Goal: Communication & Community: Answer question/provide support

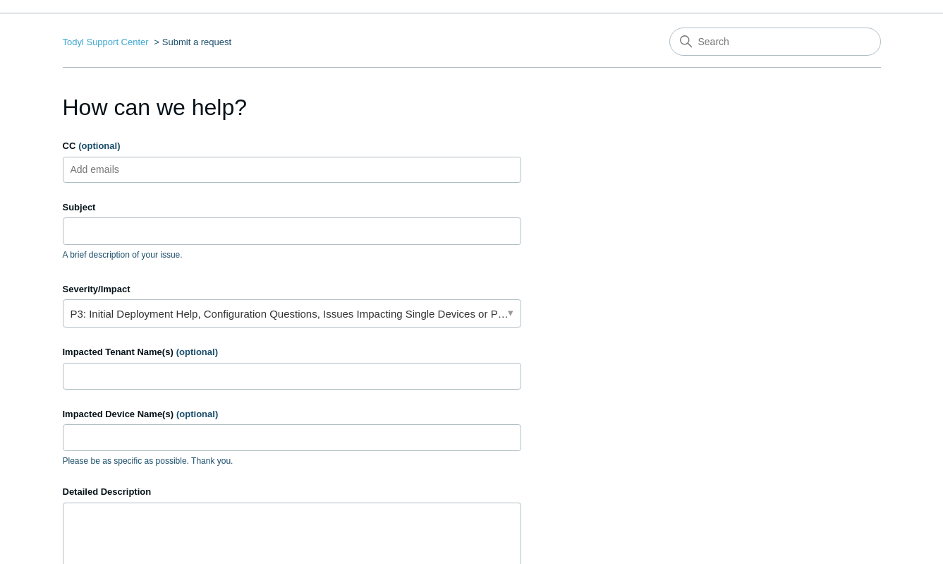
scroll to position [71, 0]
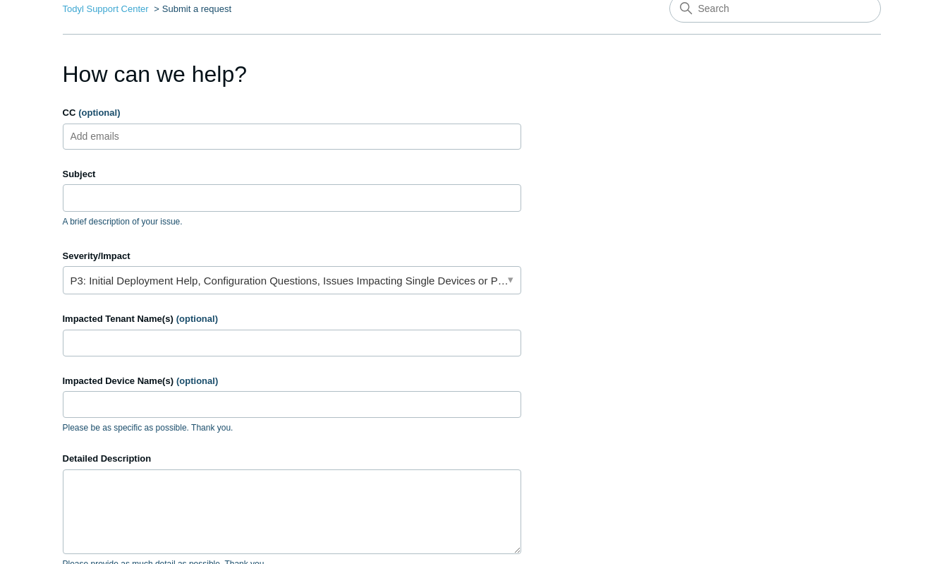
click at [186, 128] on ul "Add emails" at bounding box center [292, 136] width 459 height 26
drag, startPoint x: 175, startPoint y: 186, endPoint x: 186, endPoint y: 176, distance: 15.0
click at [175, 186] on input "Subject" at bounding box center [292, 197] width 459 height 27
click at [218, 281] on link "P3: Initial Deployment Help, Configuration Questions, Issues Impacting Single D…" at bounding box center [292, 280] width 459 height 28
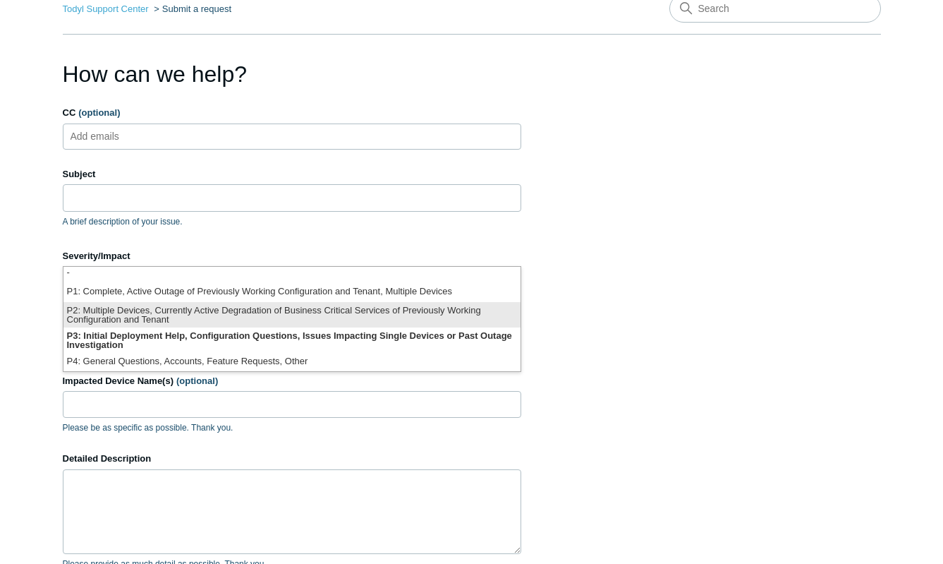
scroll to position [4, 0]
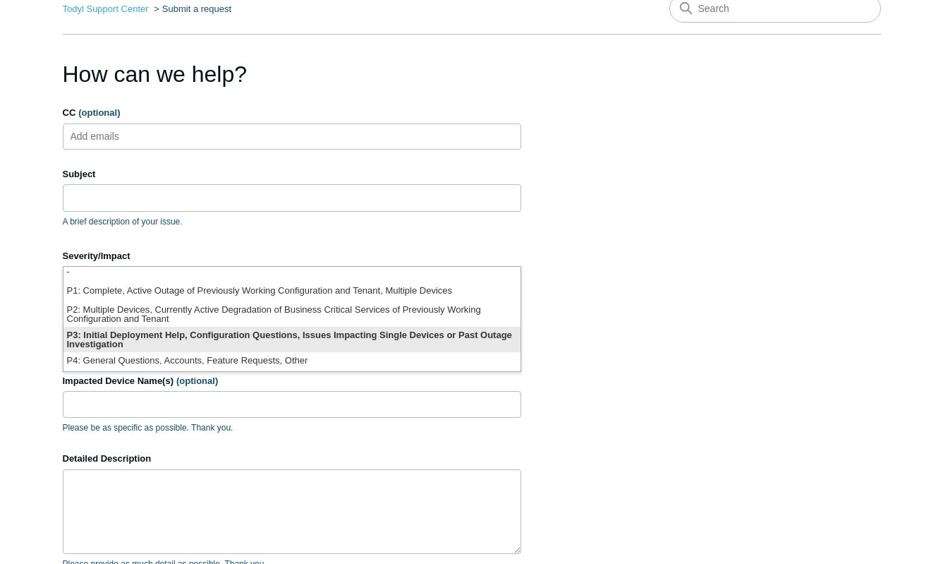
click at [437, 337] on li "P3: Initial Deployment Help, Configuration Questions, Issues Impacting Single D…" at bounding box center [291, 339] width 457 height 25
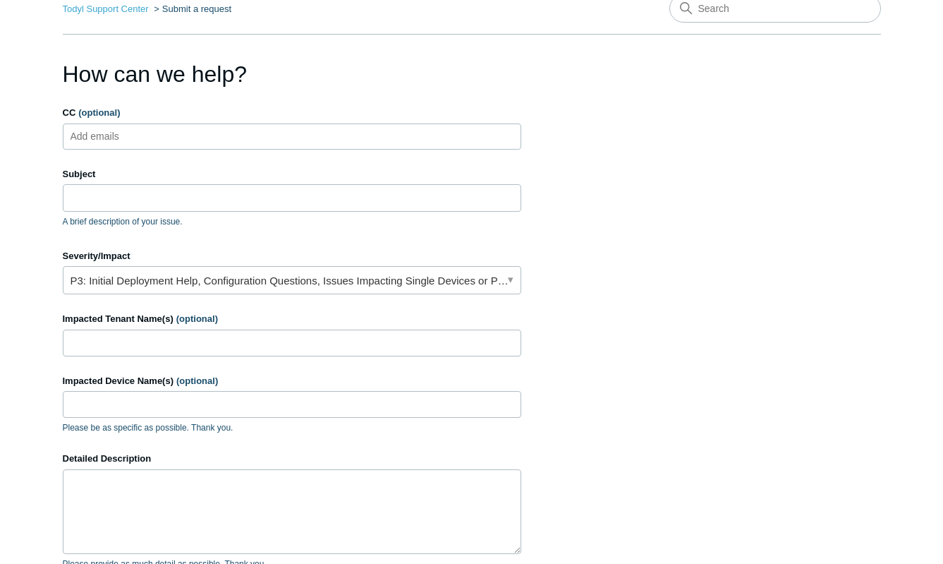
click at [147, 137] on input "CC (optional)" at bounding box center [107, 136] width 84 height 21
click at [141, 217] on p "A brief description of your issue." at bounding box center [292, 221] width 459 height 13
click at [136, 195] on input "Subject" at bounding box center [292, 197] width 459 height 27
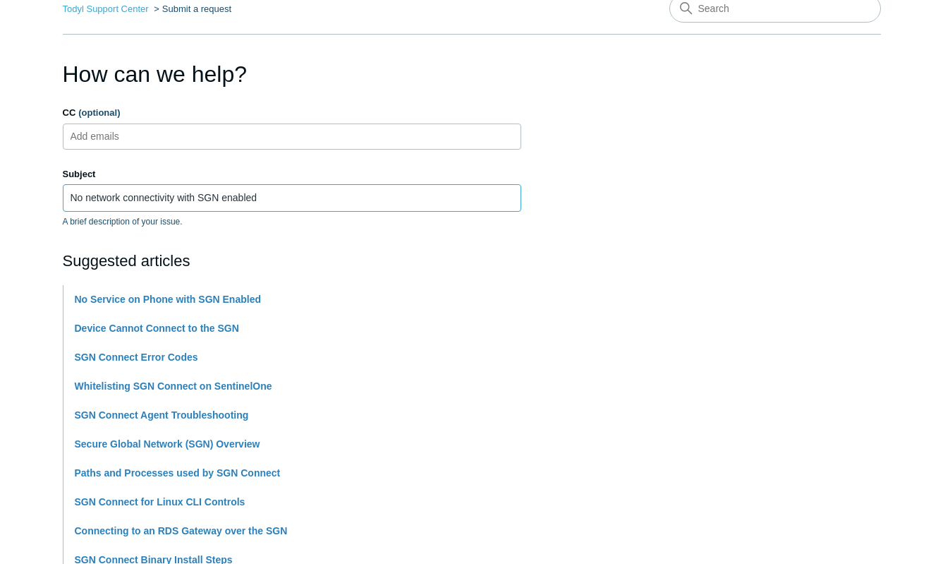
type input "No network connectivity with SGN enabled"
click at [671, 280] on section "How can we help? CC (optional) Add emails Subject No network connectivity with …" at bounding box center [472, 553] width 818 height 993
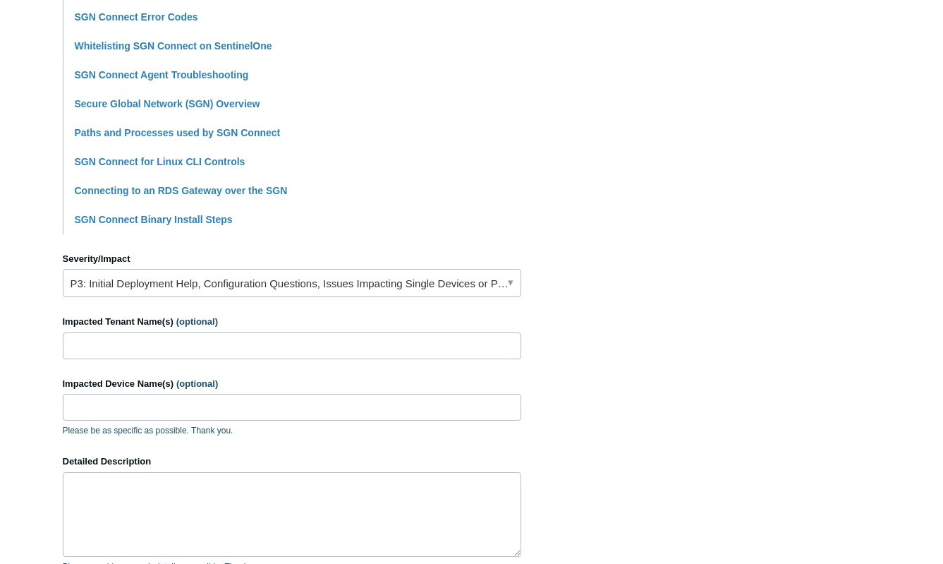
scroll to position [423, 0]
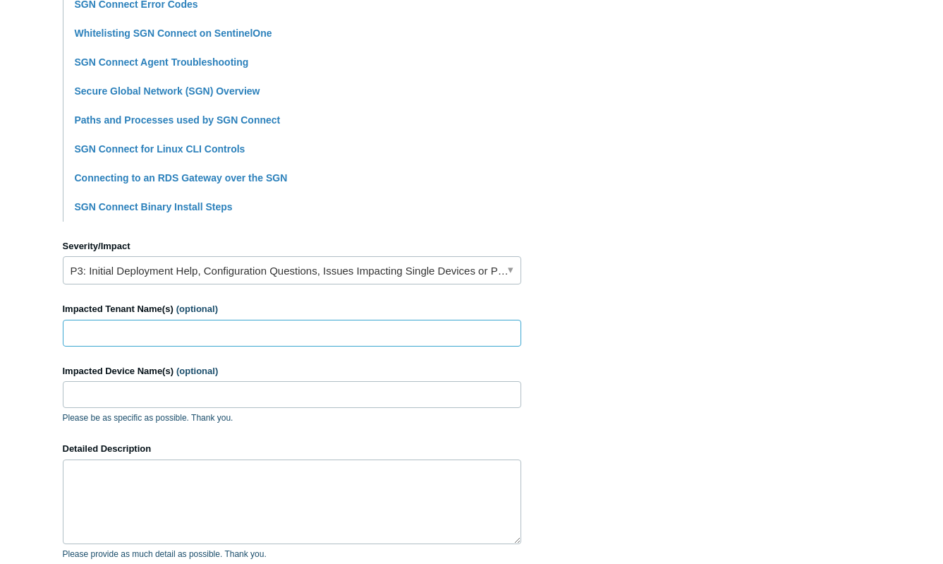
click at [186, 329] on input "Impacted Tenant Name(s) (optional)" at bounding box center [292, 333] width 459 height 27
drag, startPoint x: 840, startPoint y: 518, endPoint x: 828, endPoint y: 514, distance: 12.5
click at [840, 518] on section "How can we help? CC (optional) Add emails Subject No network connectivity with …" at bounding box center [472, 200] width 818 height 993
click at [122, 327] on input "Impacted Tenant Name(s) (optional)" at bounding box center [292, 333] width 459 height 27
type input "Cloverdale Plumbing"
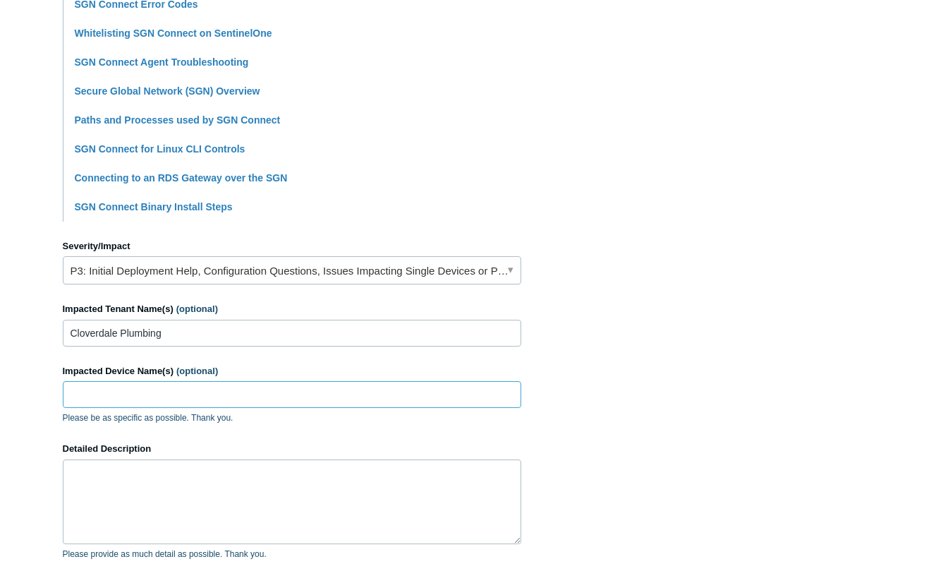
click at [128, 401] on input "Impacted Device Name(s) (optional)" at bounding box center [292, 394] width 459 height 27
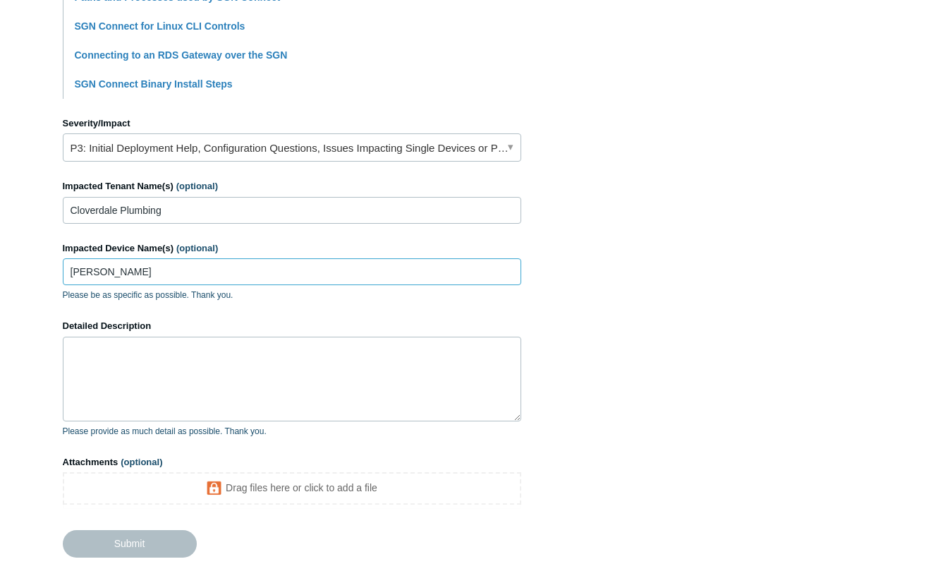
scroll to position [564, 0]
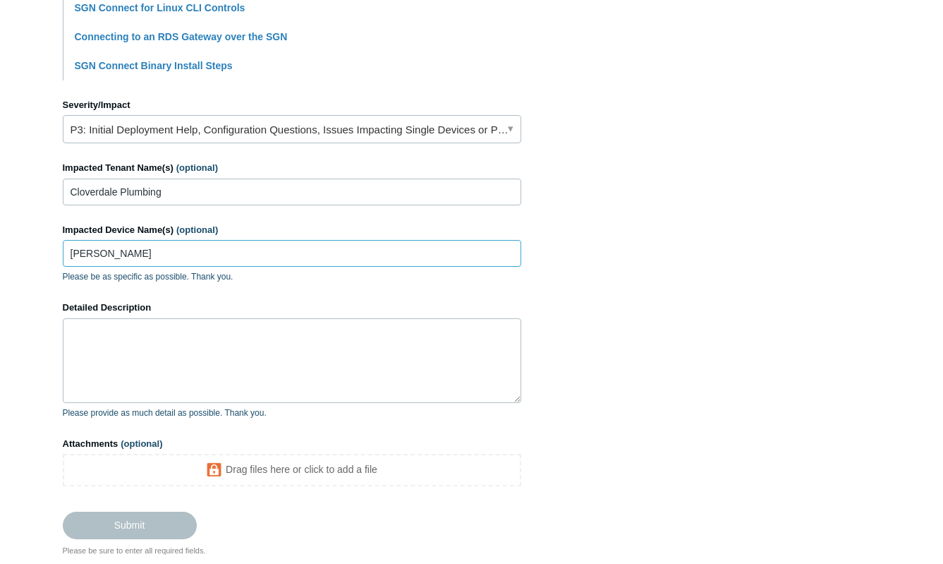
type input "[PERSON_NAME]"
click at [233, 327] on textarea "Detailed Description" at bounding box center [292, 360] width 459 height 85
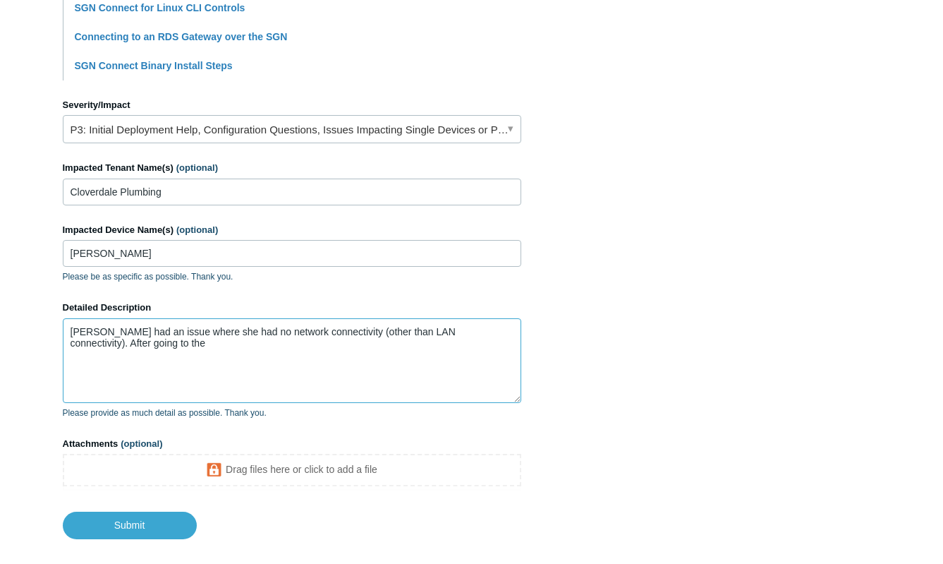
click at [237, 345] on textarea "Maira had an issue where she had no network connectivity (other than LAN connec…" at bounding box center [292, 360] width 459 height 85
click at [135, 344] on textarea "Maira had an issue where she had no network connectivity (other than LAN connec…" at bounding box center [292, 360] width 459 height 85
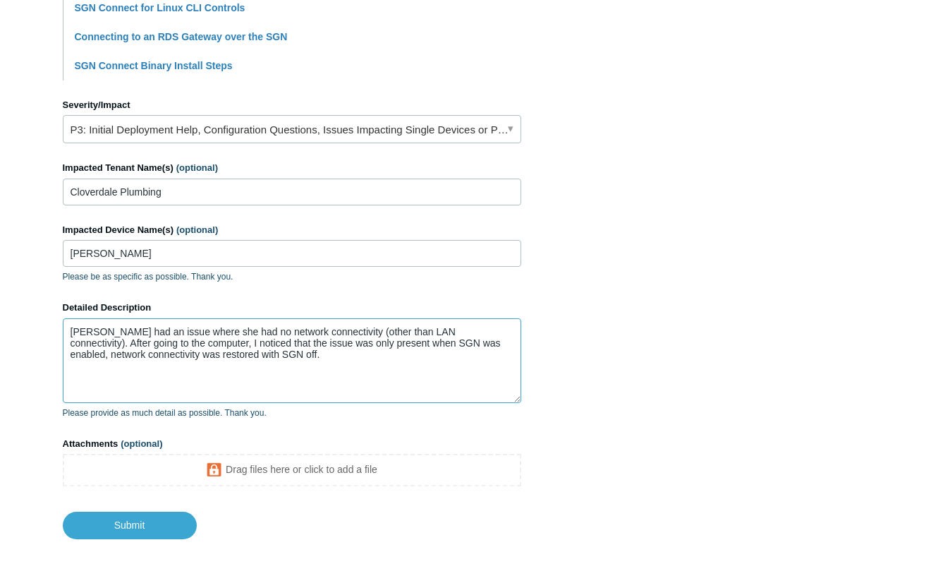
click at [303, 353] on textarea "[PERSON_NAME] had an issue where she had no network connectivity (other than LA…" at bounding box center [292, 360] width 459 height 85
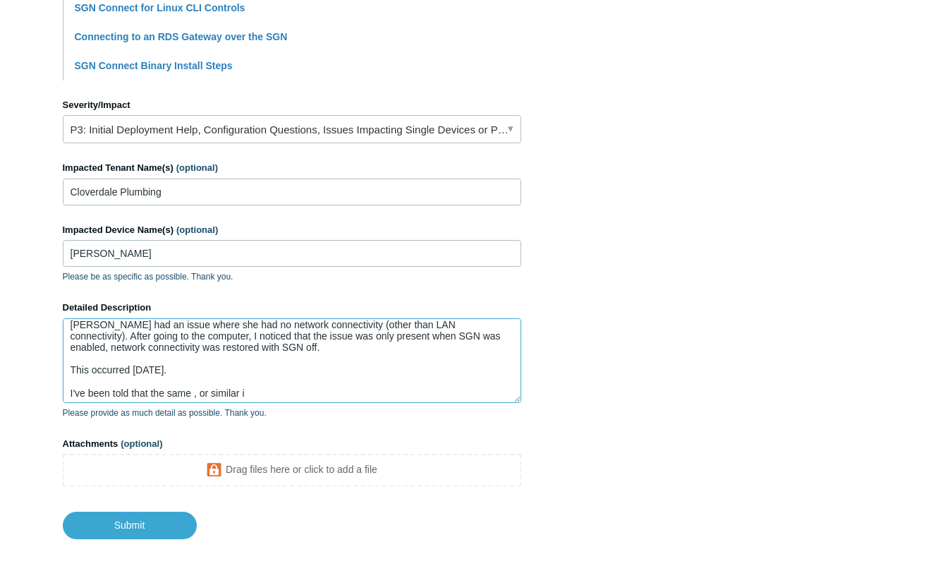
scroll to position [11, 0]
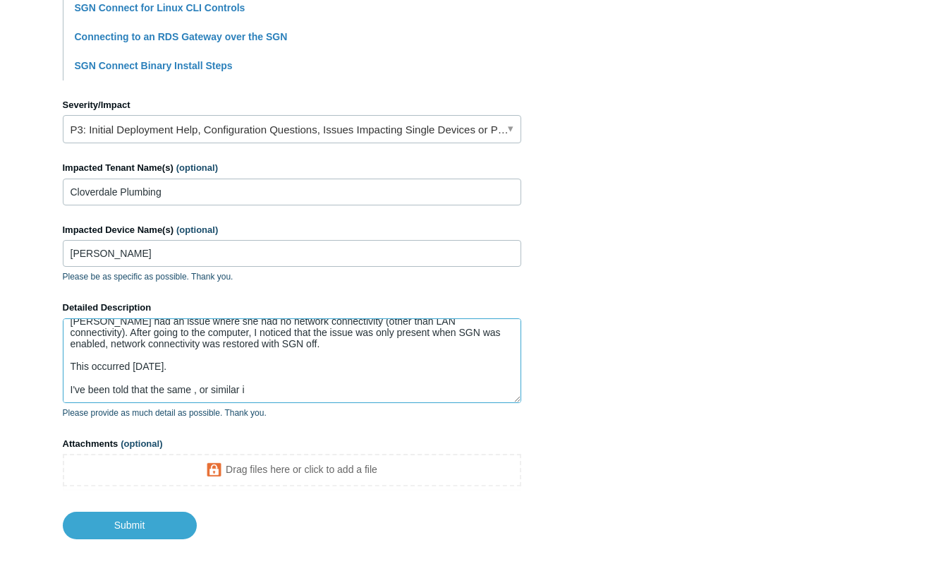
click at [285, 393] on textarea "Maira had an issue where she had no network connectivity (other than LAN connec…" at bounding box center [292, 360] width 459 height 85
paste textarea "WAREHOUSE"
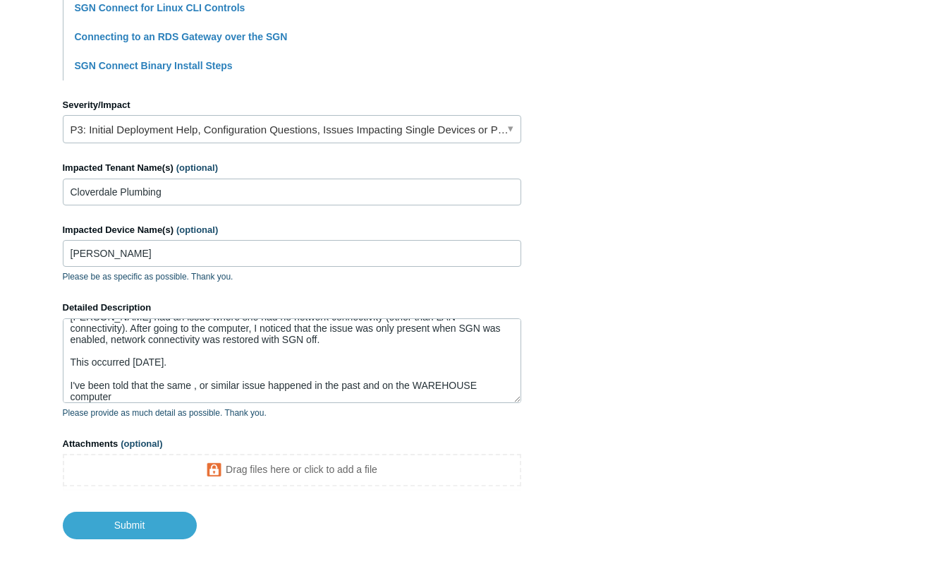
scroll to position [22, 0]
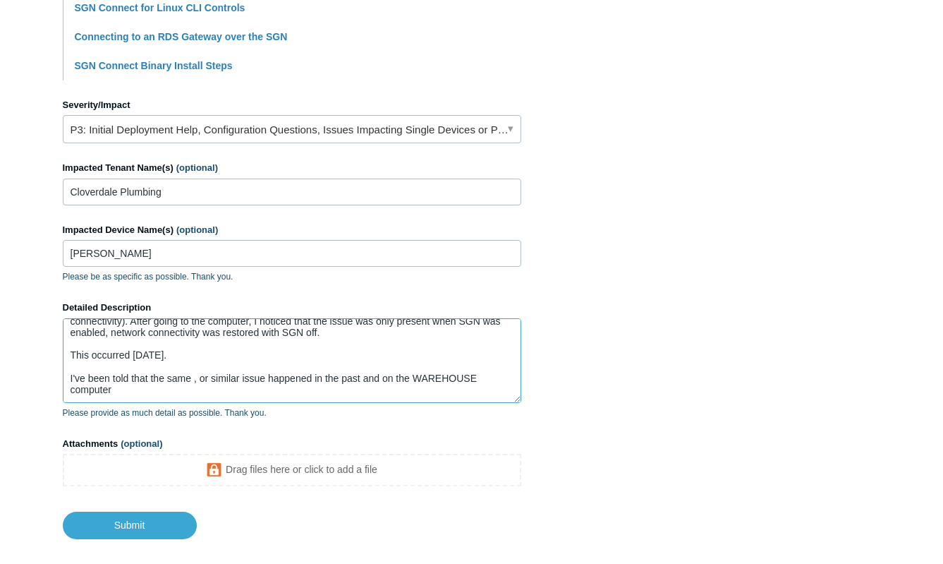
click at [210, 395] on textarea "Maira had an issue where she had no network connectivity (other than LAN connec…" at bounding box center [292, 360] width 459 height 85
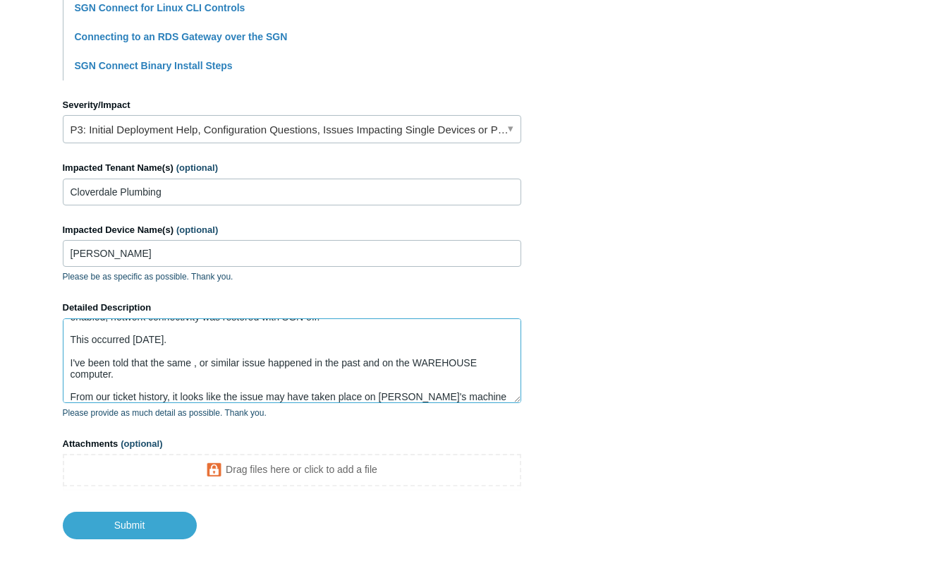
click at [468, 395] on textarea "Maira had an issue where she had no network connectivity (other than LAN connec…" at bounding box center [292, 360] width 459 height 85
drag, startPoint x: 468, startPoint y: 395, endPoint x: 411, endPoint y: 403, distance: 57.7
click at [468, 395] on textarea "Maira had an issue where she had no network connectivity (other than LAN connec…" at bounding box center [292, 360] width 459 height 85
click at [391, 397] on textarea "Maira had an issue where she had no network connectivity (other than LAN connec…" at bounding box center [292, 360] width 459 height 85
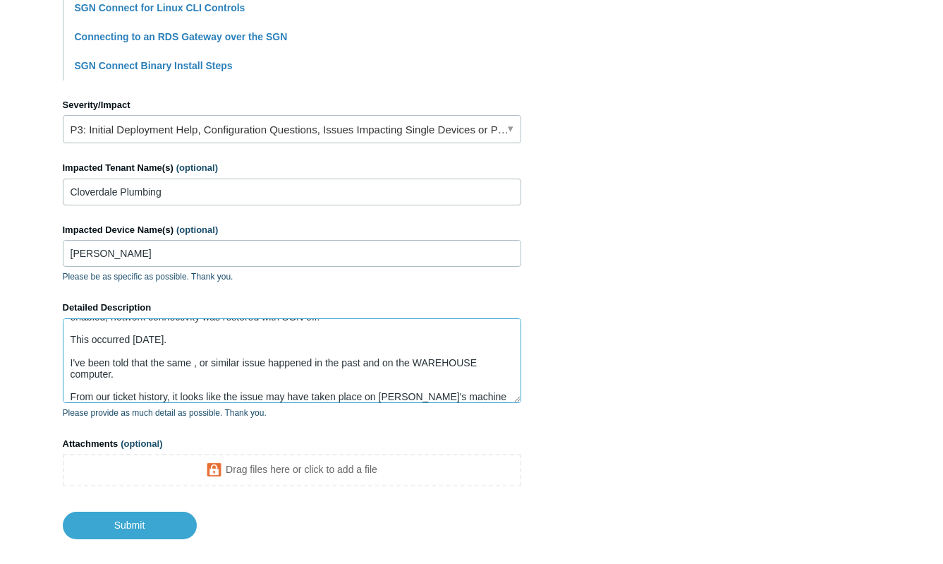
paste textarea "ira"
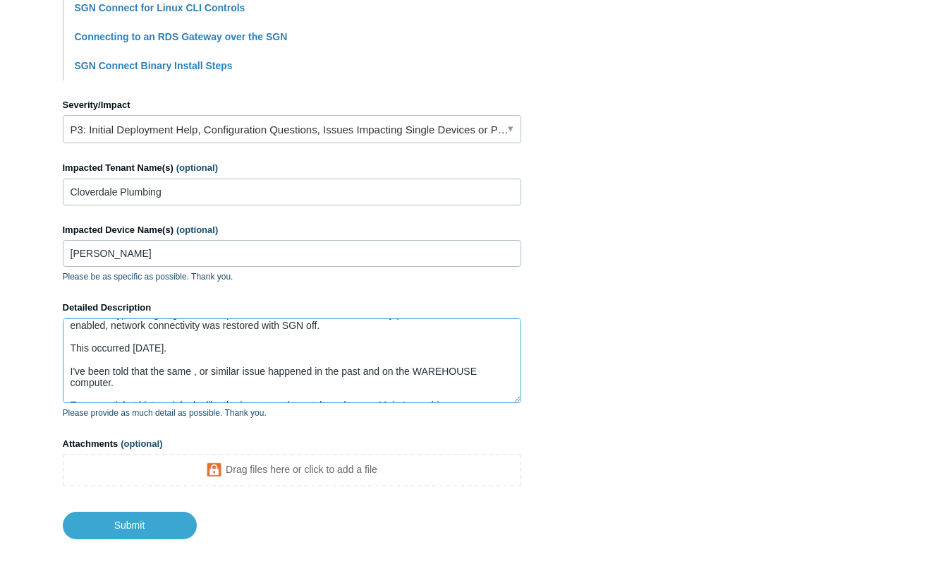
scroll to position [44, 0]
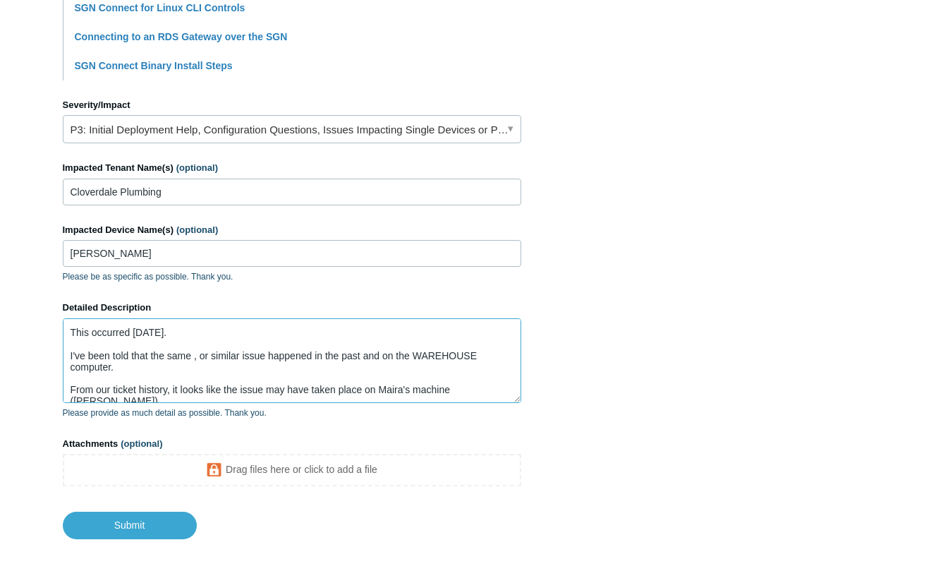
click at [490, 387] on textarea "Maira had an issue where she had no network connectivity (other than LAN connec…" at bounding box center [292, 360] width 459 height 85
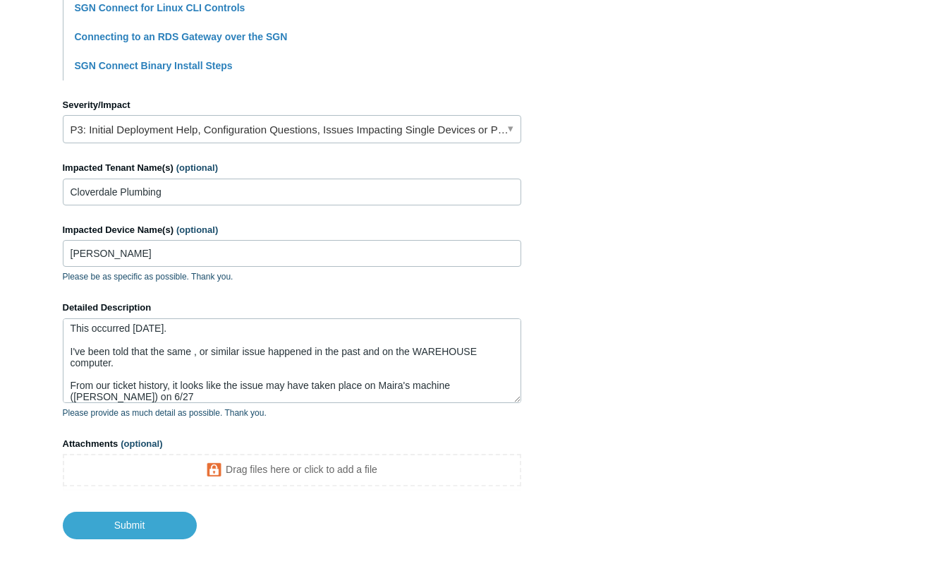
scroll to position [56, 0]
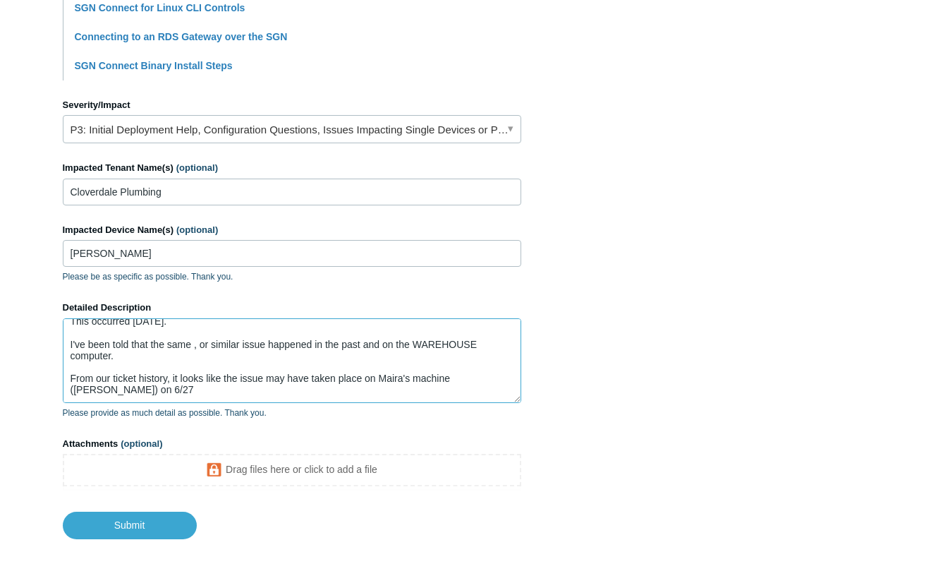
click at [377, 396] on textarea "Maira had an issue where she had no network connectivity (other than LAN connec…" at bounding box center [292, 360] width 459 height 85
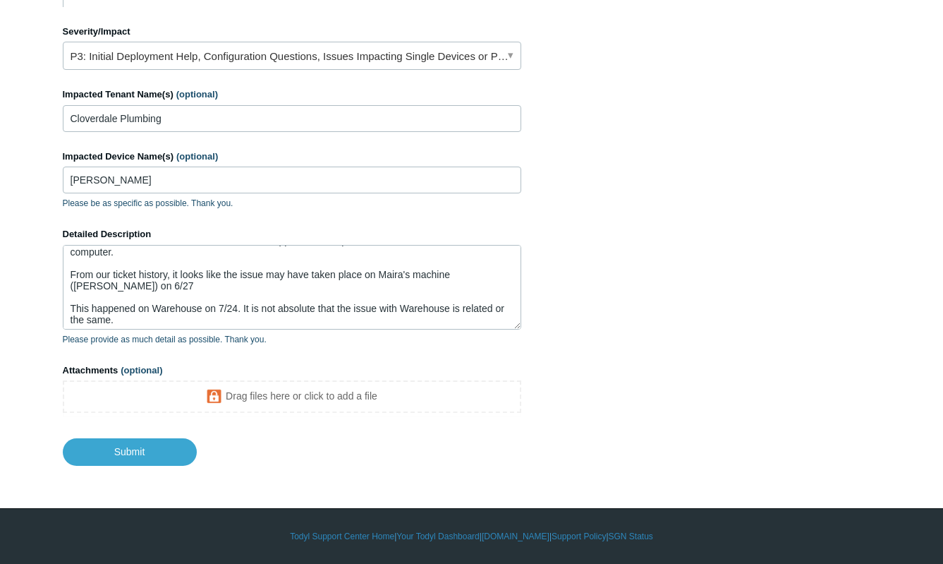
scroll to position [90, 0]
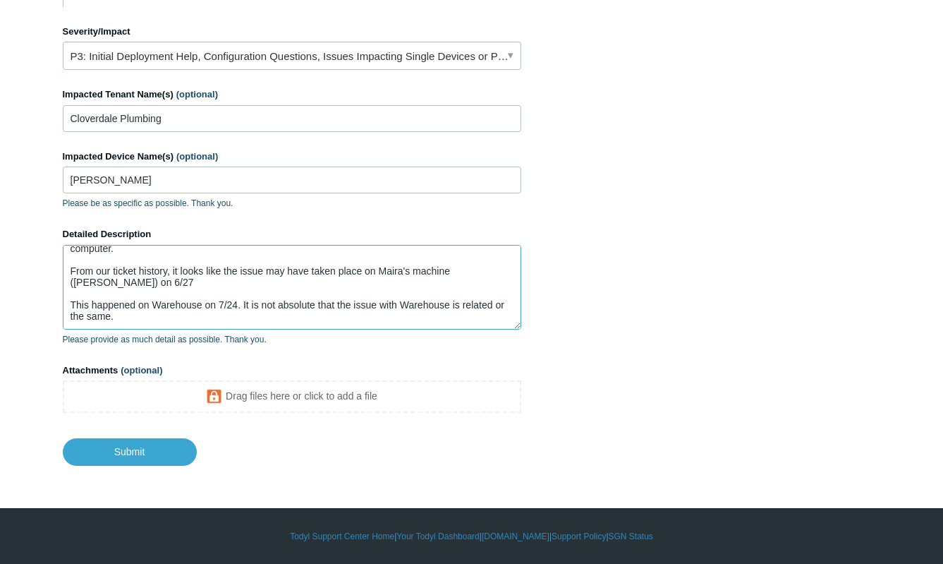
click at [231, 315] on textarea "Maira had an issue where she had no network connectivity (other than LAN connec…" at bounding box center [292, 287] width 459 height 85
click at [155, 284] on textarea "Maira had an issue where she had no network connectivity (other than LAN connec…" at bounding box center [292, 287] width 459 height 85
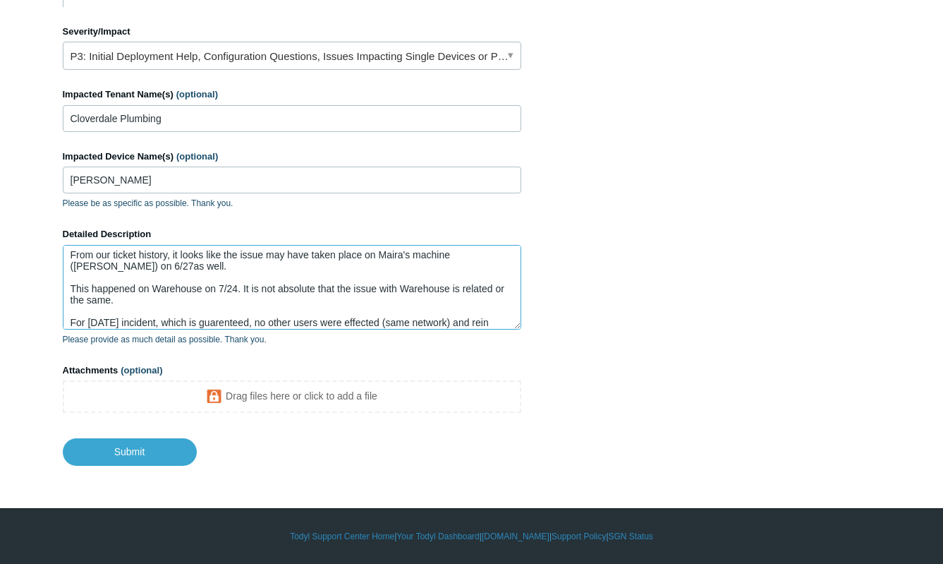
scroll to position [117, 0]
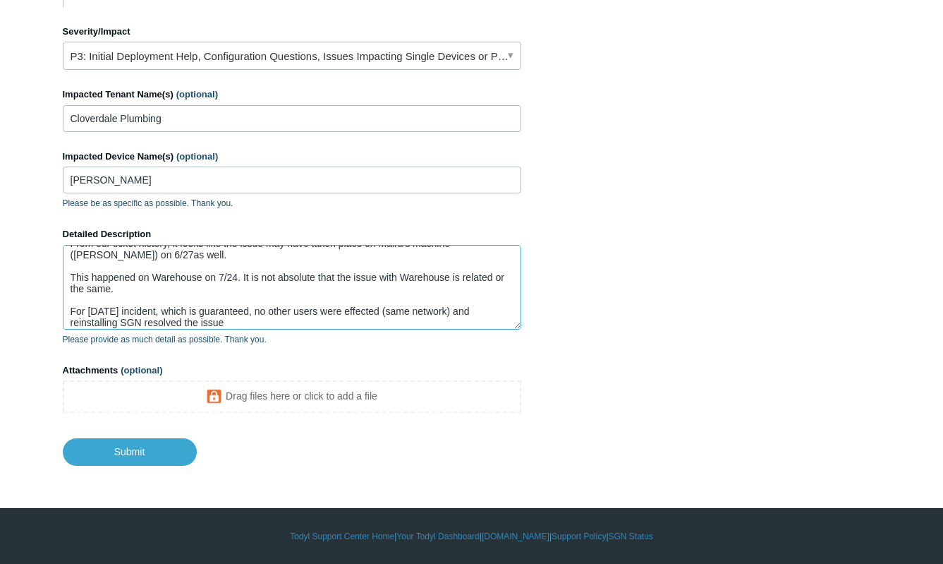
click at [238, 323] on textarea "Maira had an issue where she had no network connectivity (other than LAN connec…" at bounding box center [292, 287] width 459 height 85
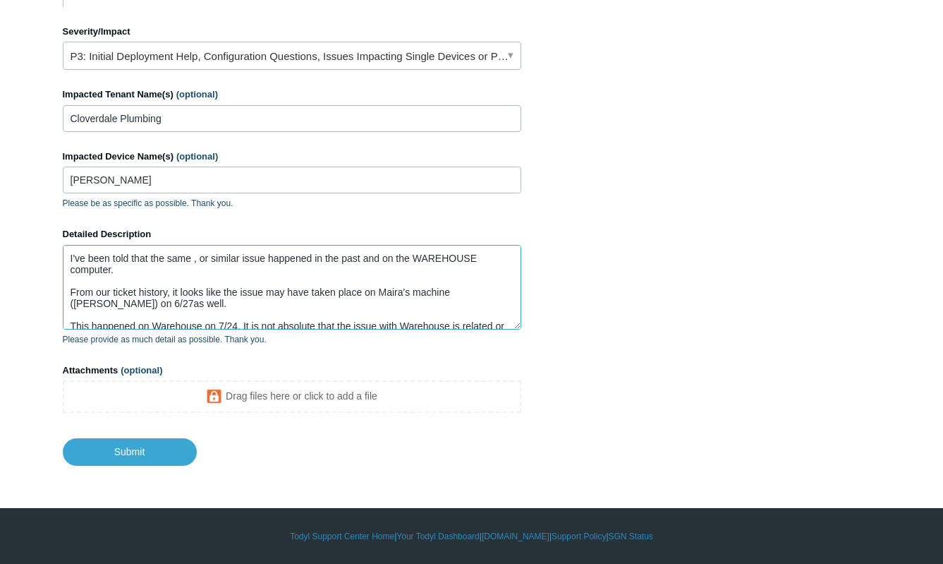
scroll to position [0, 0]
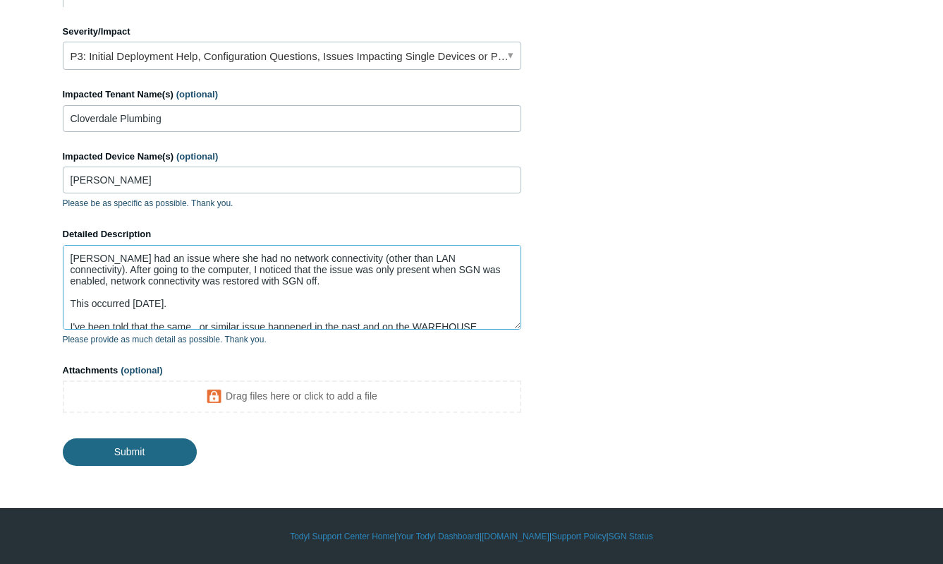
type textarea "Maira had an issue where she had no network connectivity (other than LAN connec…"
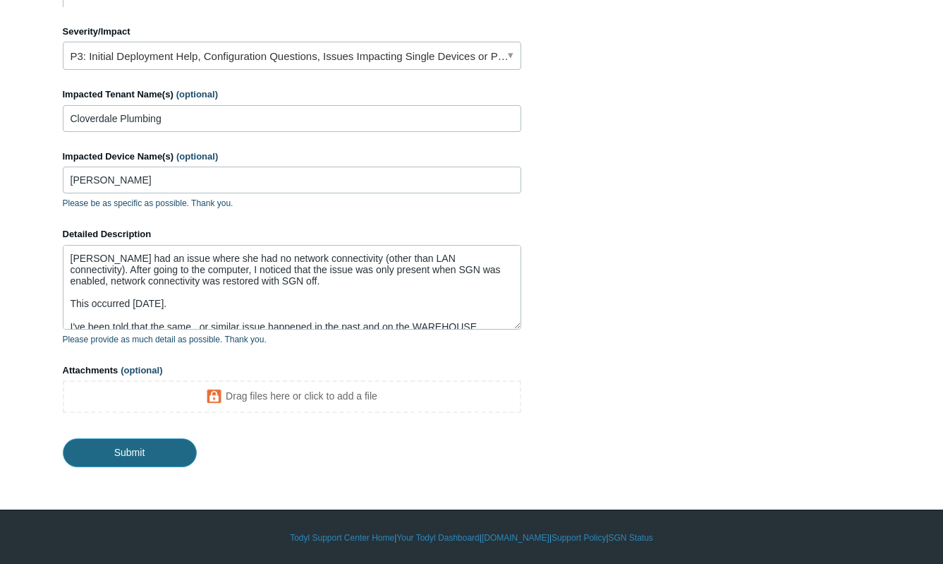
click at [141, 443] on input "Submit" at bounding box center [130, 452] width 134 height 28
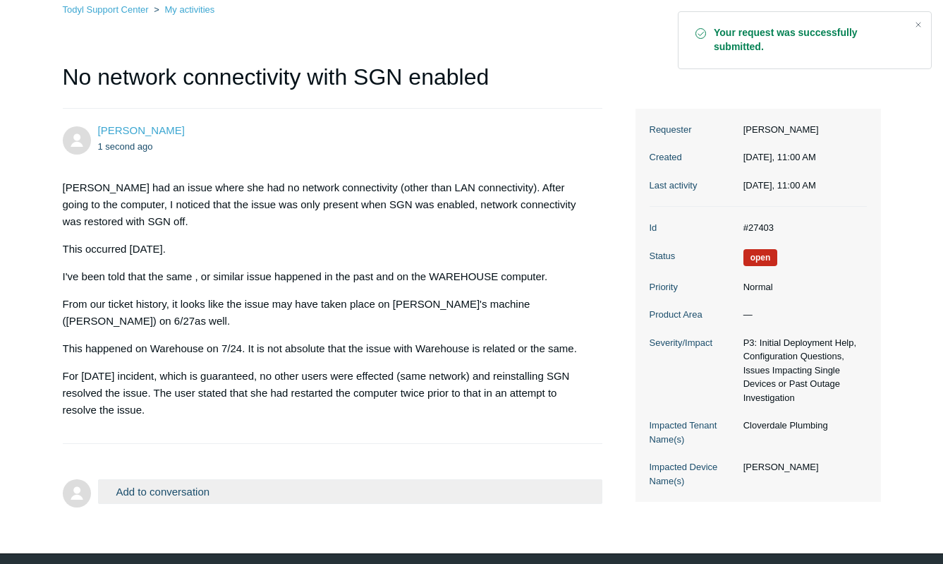
scroll to position [131, 0]
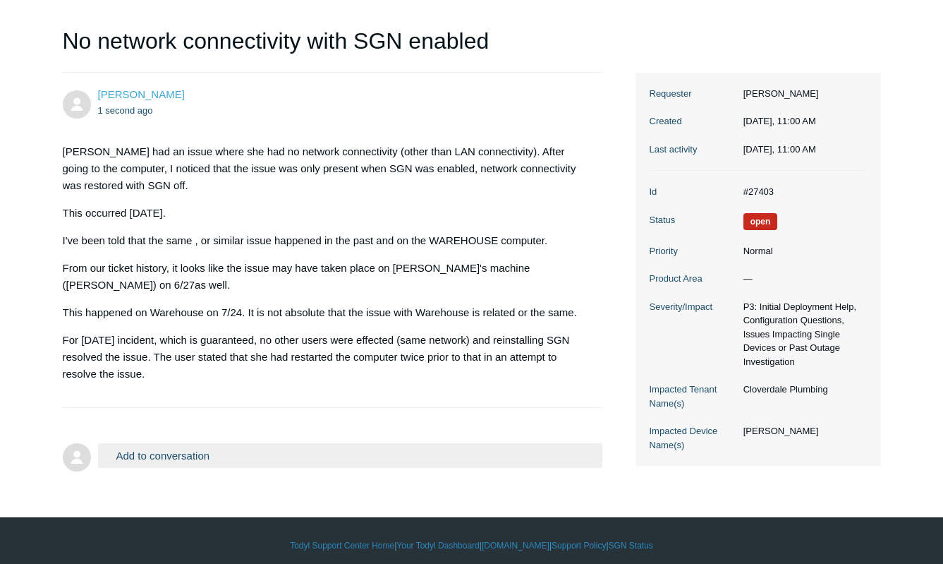
drag, startPoint x: 816, startPoint y: 212, endPoint x: 809, endPoint y: 220, distance: 10.6
click at [816, 212] on dl "Id #27403 Status Open Priority Normal Product Area — Severity/Impact P3: Initia…" at bounding box center [758, 318] width 217 height 295
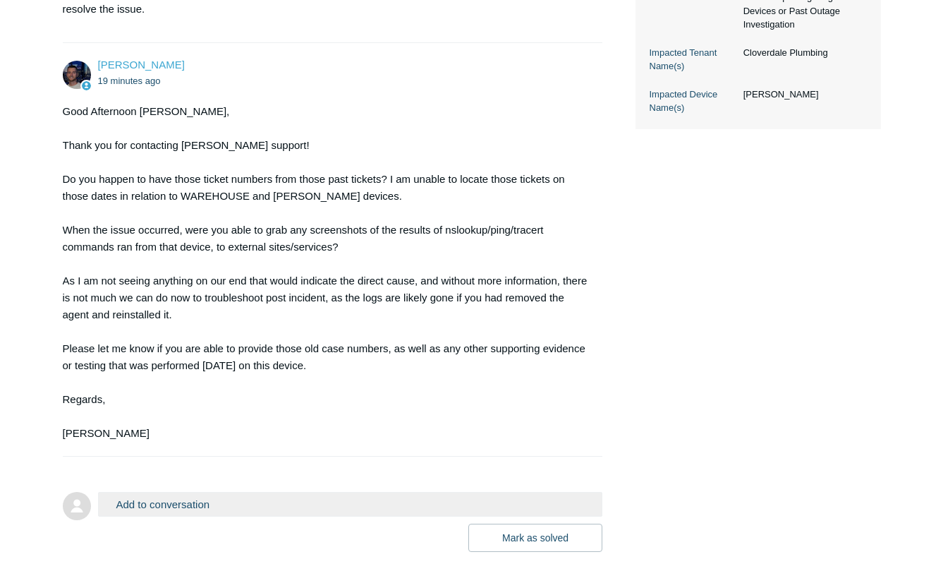
scroll to position [555, 0]
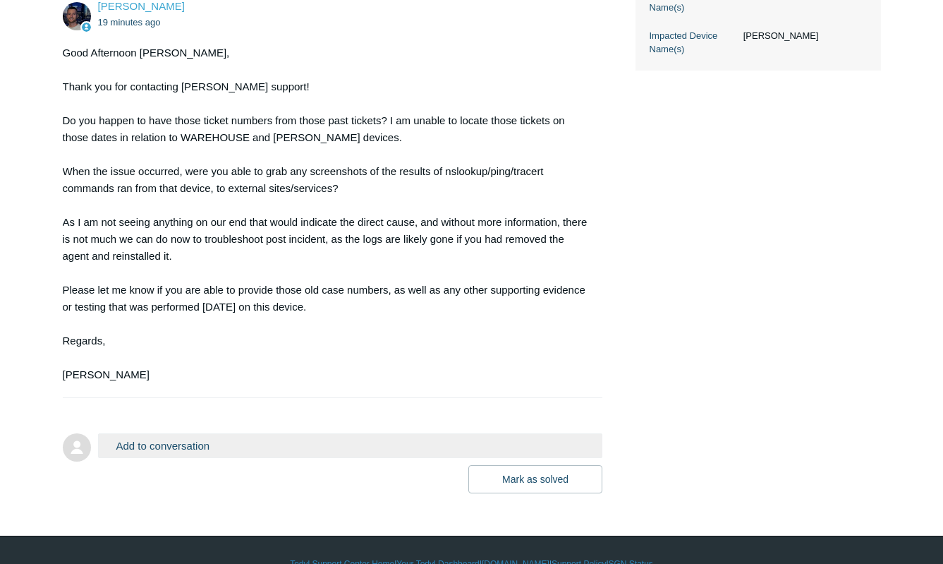
drag, startPoint x: 407, startPoint y: 422, endPoint x: 152, endPoint y: 430, distance: 254.8
click at [401, 433] on button "Add to conversation" at bounding box center [350, 445] width 505 height 25
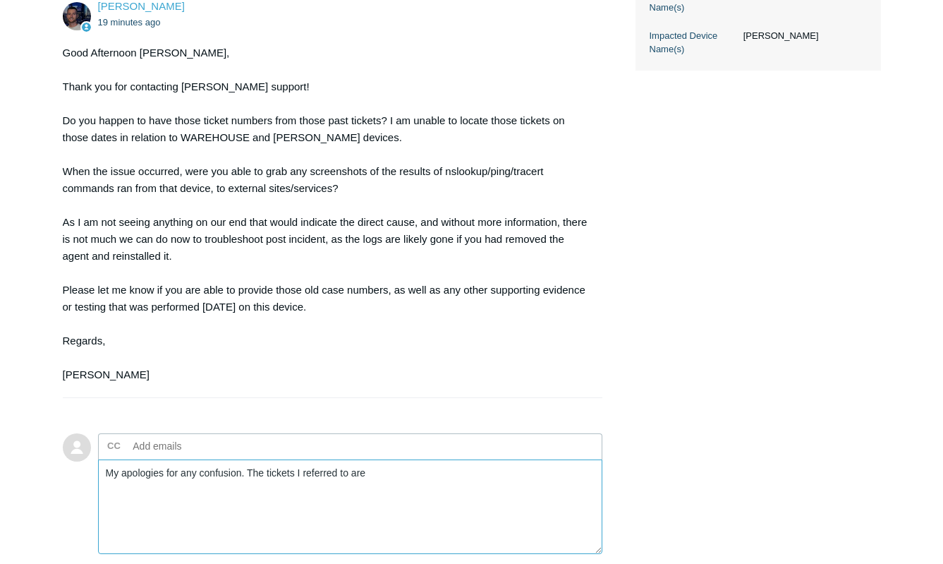
click at [419, 471] on textarea "My apologies for any confusion. The tickets I referred to are" at bounding box center [350, 506] width 505 height 95
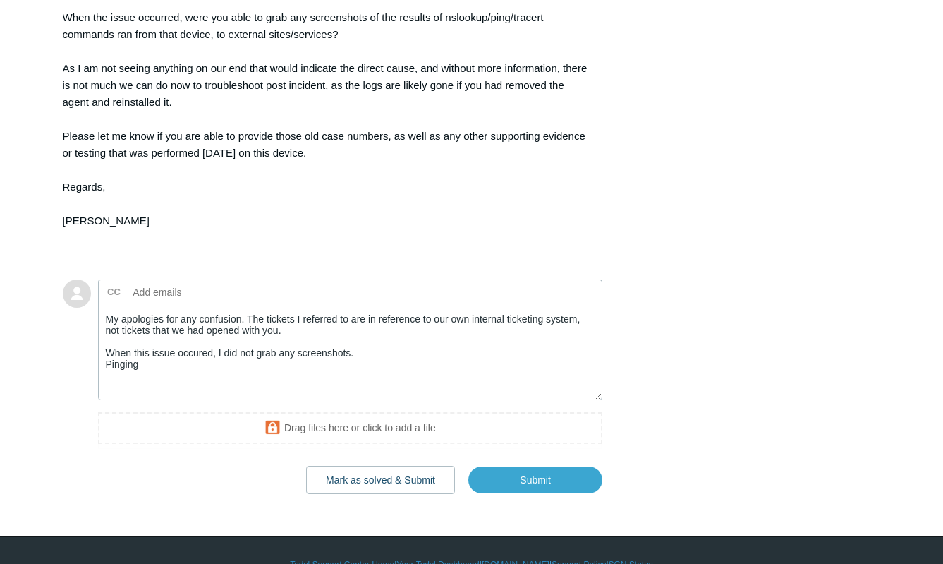
scroll to position [720, 0]
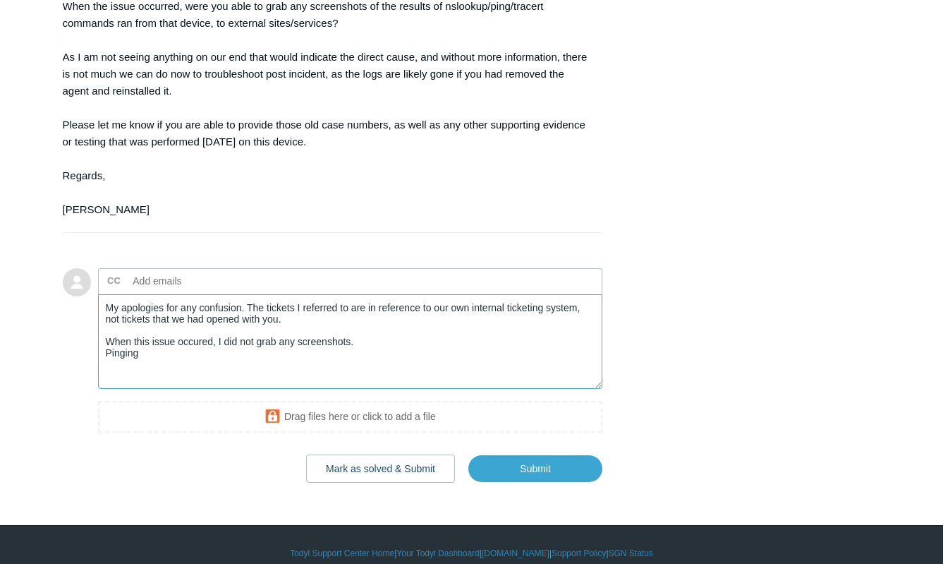
click at [375, 324] on textarea "My apologies for any confusion. The tickets I referred to are in reference to o…" at bounding box center [350, 341] width 505 height 95
click at [198, 350] on textarea "My apologies for any confusion. The tickets I referred to are in reference to o…" at bounding box center [350, 341] width 505 height 95
click at [272, 346] on textarea "My apologies for any confusion. The tickets I referred to are in reference to o…" at bounding box center [350, 341] width 505 height 95
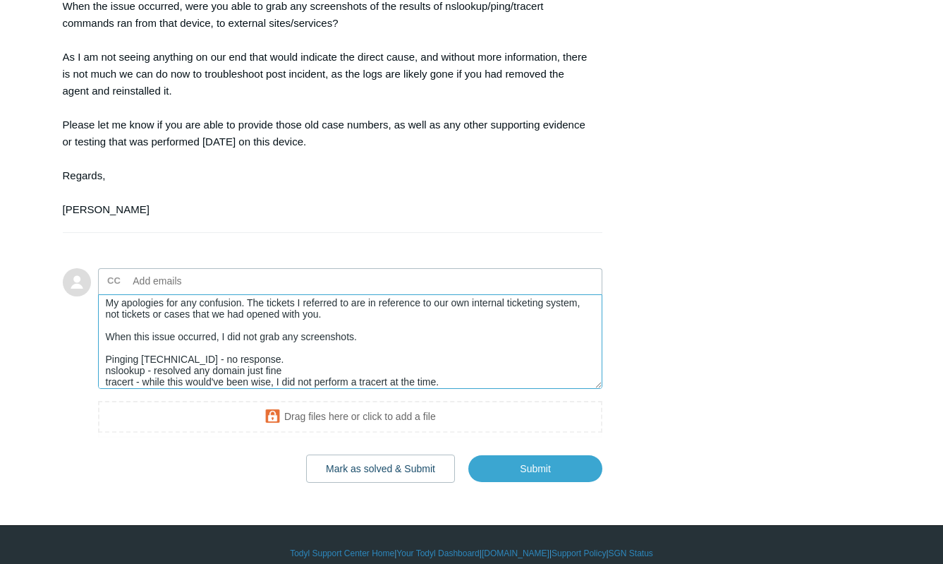
scroll to position [23, 0]
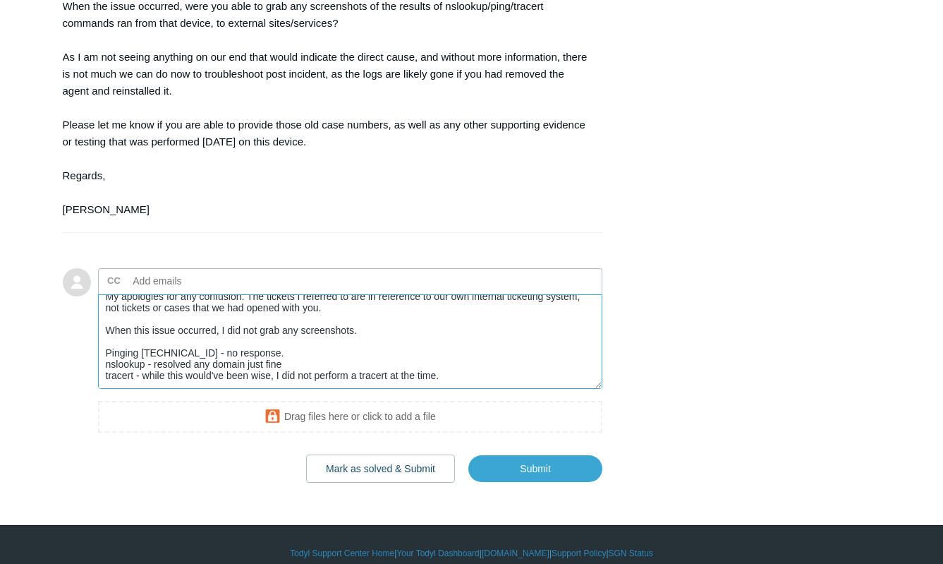
click at [260, 324] on textarea "My apologies for any confusion. The tickets I referred to are in reference to o…" at bounding box center [350, 341] width 505 height 95
click at [237, 310] on textarea "My apologies for any confusion. The tickets I referred to are in reference to o…" at bounding box center [350, 341] width 505 height 95
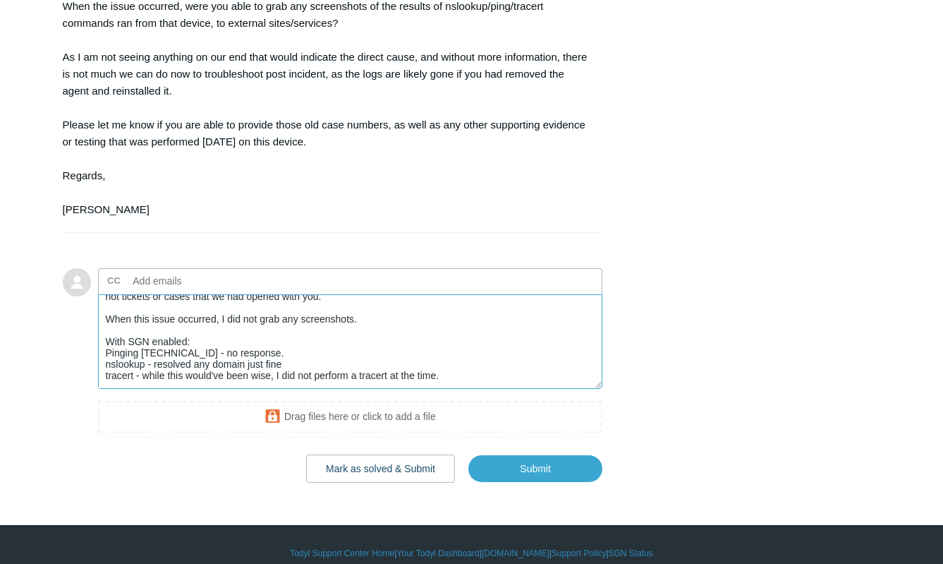
click at [277, 331] on textarea "My apologies for any confusion. The tickets I referred to are in reference to o…" at bounding box center [350, 341] width 505 height 95
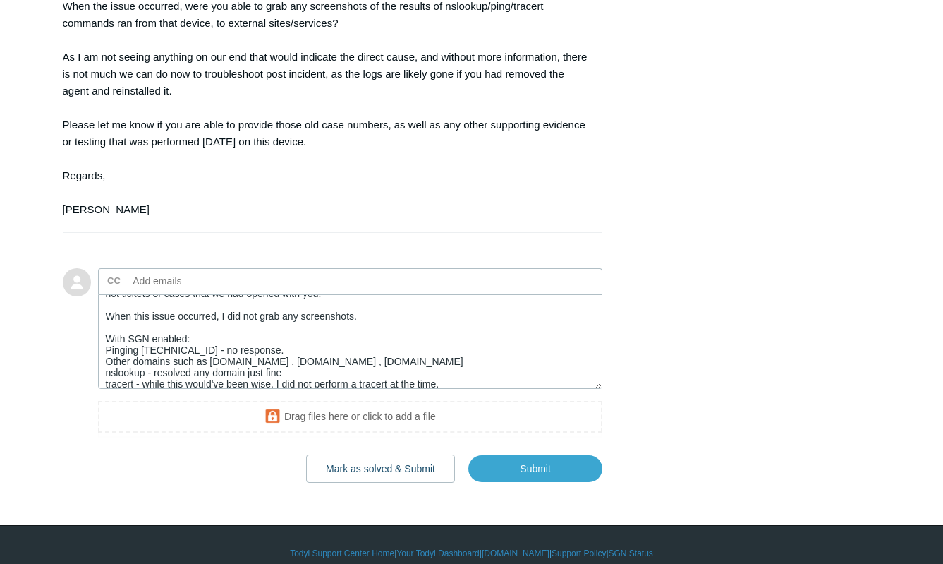
scroll to position [45, 0]
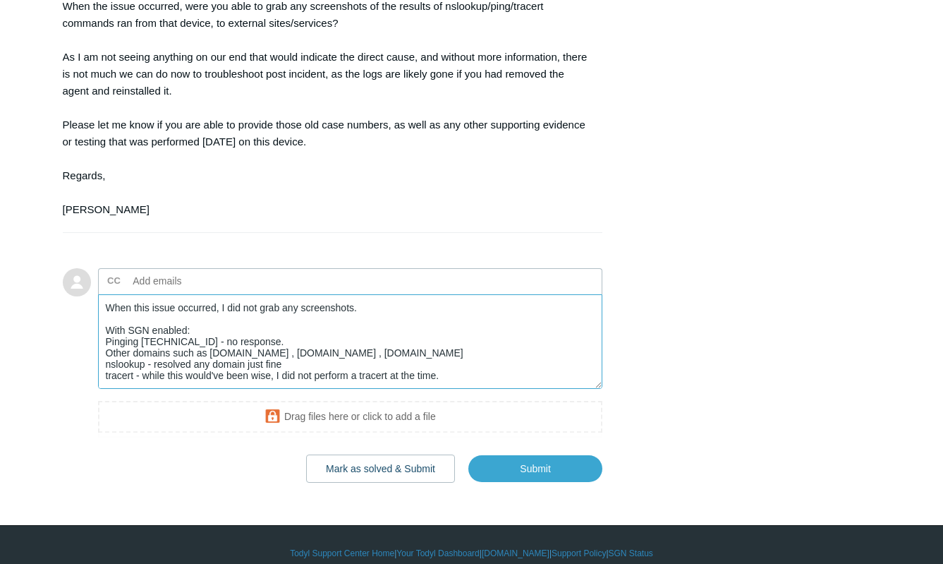
click at [281, 310] on textarea "My apologies for any confusion. The tickets I referred to are in reference to o…" at bounding box center [350, 341] width 505 height 95
click at [250, 300] on textarea "My apologies for any confusion. The tickets I referred to are in reference to o…" at bounding box center [350, 341] width 505 height 95
click at [270, 312] on textarea "My apologies for any confusion. The tickets I referred to are in reference to o…" at bounding box center [350, 341] width 505 height 95
click at [239, 300] on textarea "My apologies for any confusion. The tickets I referred to are in reference to o…" at bounding box center [350, 341] width 505 height 95
click at [267, 321] on textarea "My apologies for any confusion. The tickets I referred to are in reference to o…" at bounding box center [350, 341] width 505 height 95
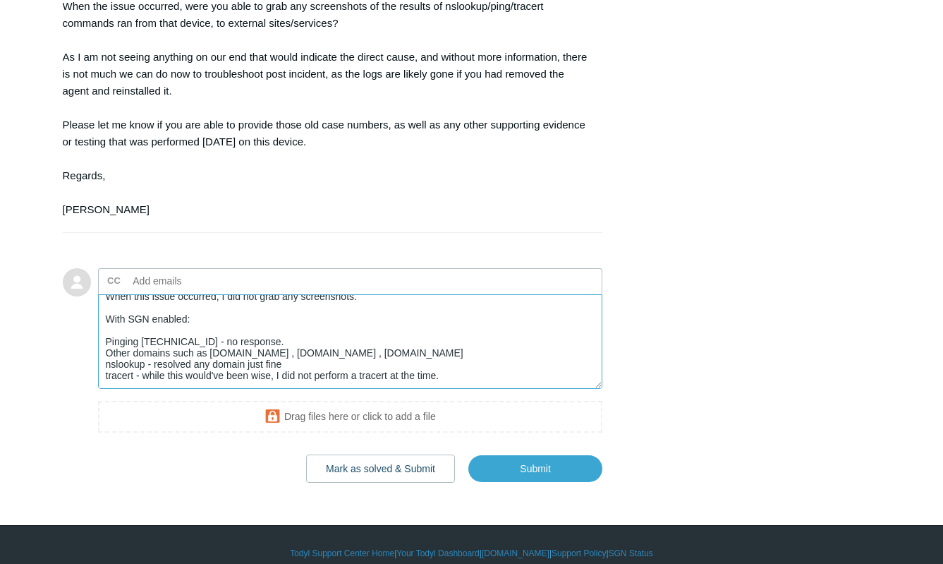
click at [403, 334] on textarea "My apologies for any confusion. The tickets I referred to are in reference to o…" at bounding box center [350, 341] width 505 height 95
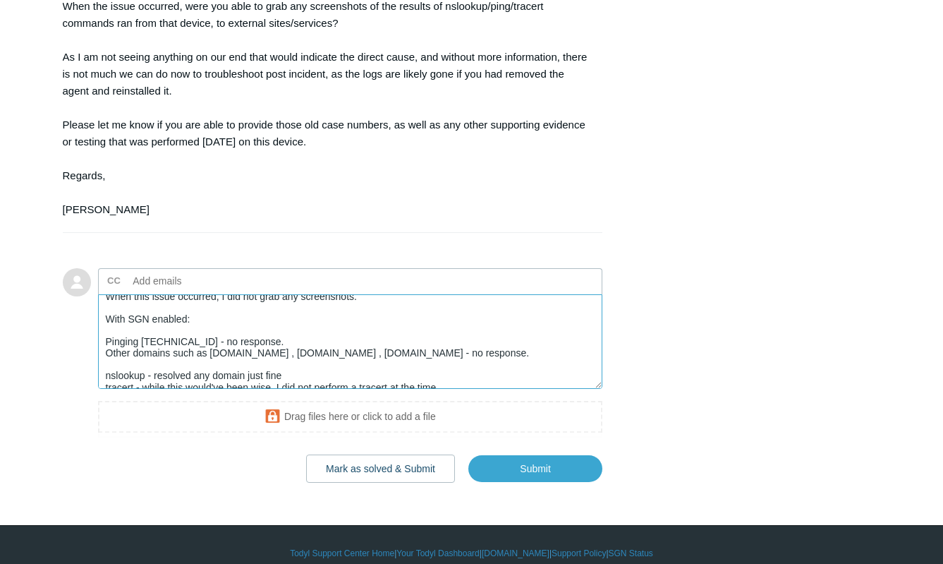
scroll to position [68, 0]
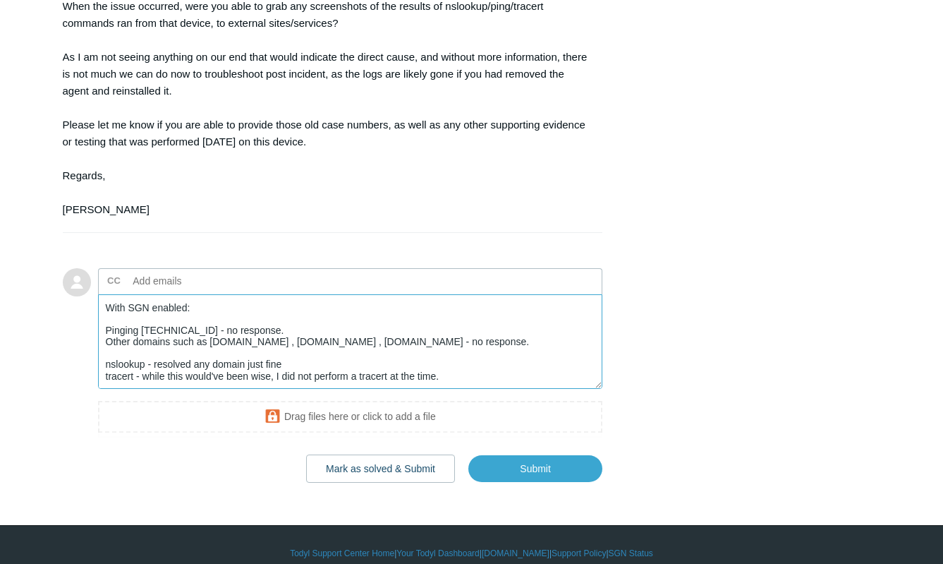
click at [308, 334] on textarea "My apologies for any confusion. The tickets I referred to are in reference to o…" at bounding box center [350, 341] width 505 height 95
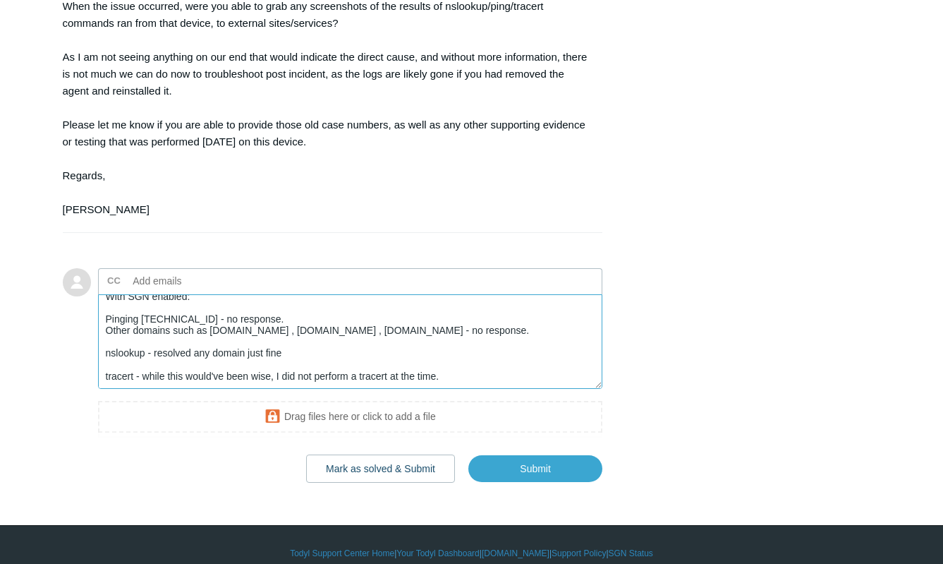
click at [310, 331] on textarea "My apologies for any confusion. The tickets I referred to are in reference to o…" at bounding box center [350, 341] width 505 height 95
click at [463, 361] on textarea "My apologies for any confusion. The tickets I referred to are in reference to o…" at bounding box center [350, 341] width 505 height 95
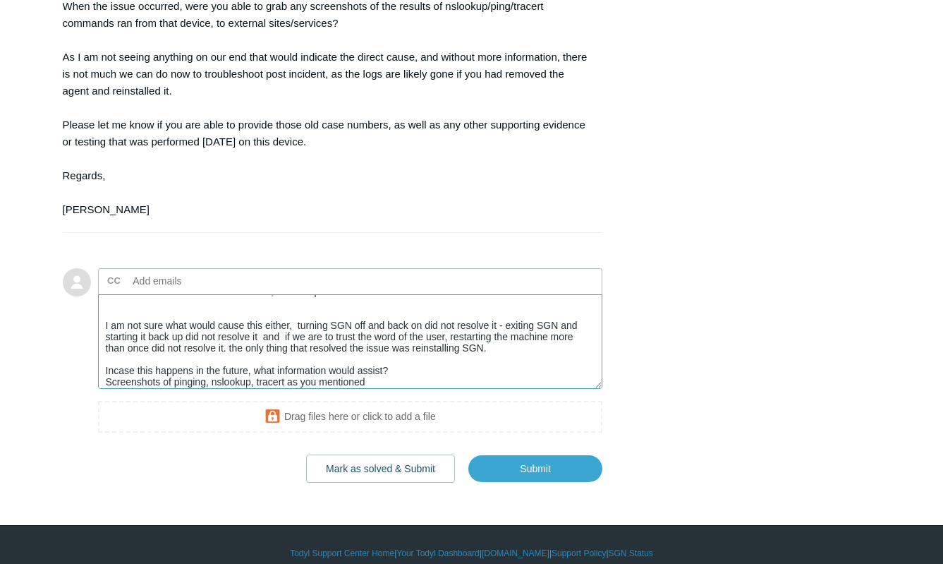
scroll to position [164, 0]
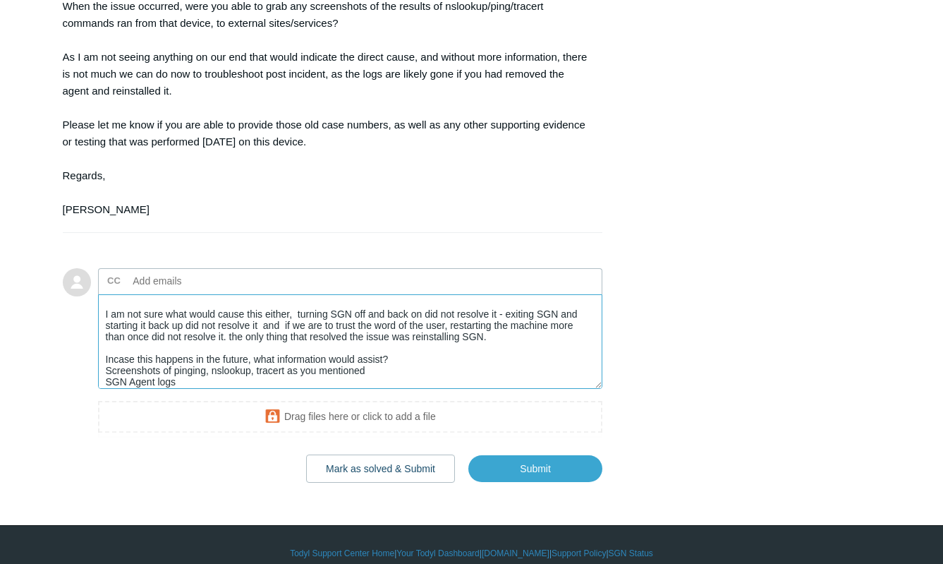
drag, startPoint x: 161, startPoint y: 344, endPoint x: 194, endPoint y: 363, distance: 38.2
click at [161, 344] on textarea "My apologies for any confusion. The tickets I referred to are in reference to o…" at bounding box center [350, 341] width 505 height 95
click at [206, 366] on textarea "My apologies for any confusion. The tickets I referred to are in reference to o…" at bounding box center [350, 341] width 505 height 95
click at [224, 368] on textarea "My apologies for any confusion. The tickets I referred to are in reference to o…" at bounding box center [350, 341] width 505 height 95
click at [361, 361] on textarea "My apologies for any confusion. The tickets I referred to are in reference to o…" at bounding box center [350, 341] width 505 height 95
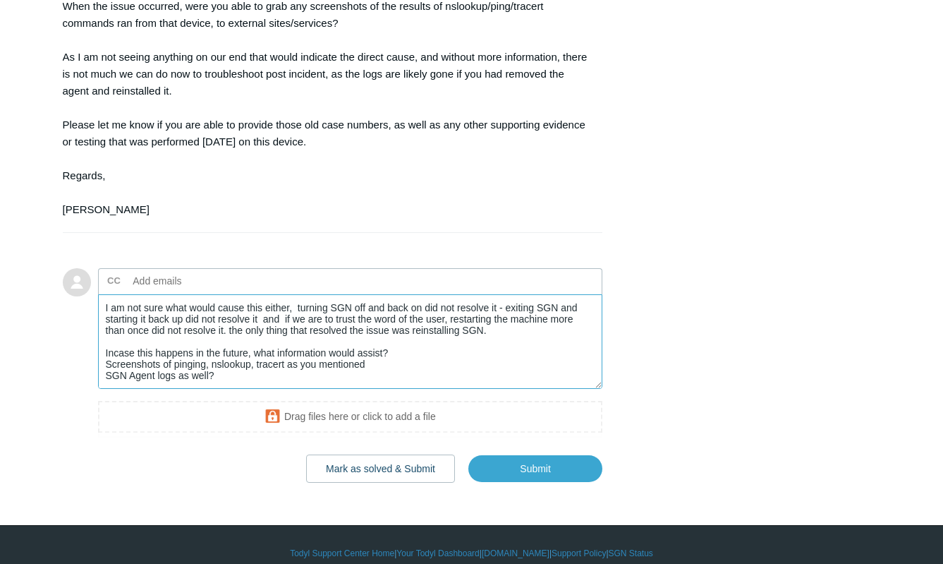
scroll to position [186, 0]
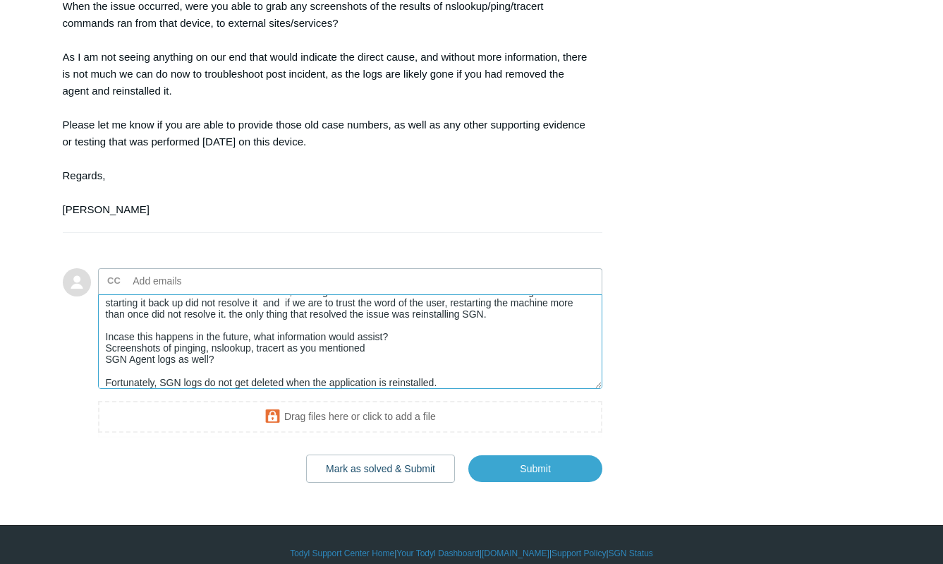
type textarea "My apologies for any confusion. The tickets I referred to are in reference to o…"
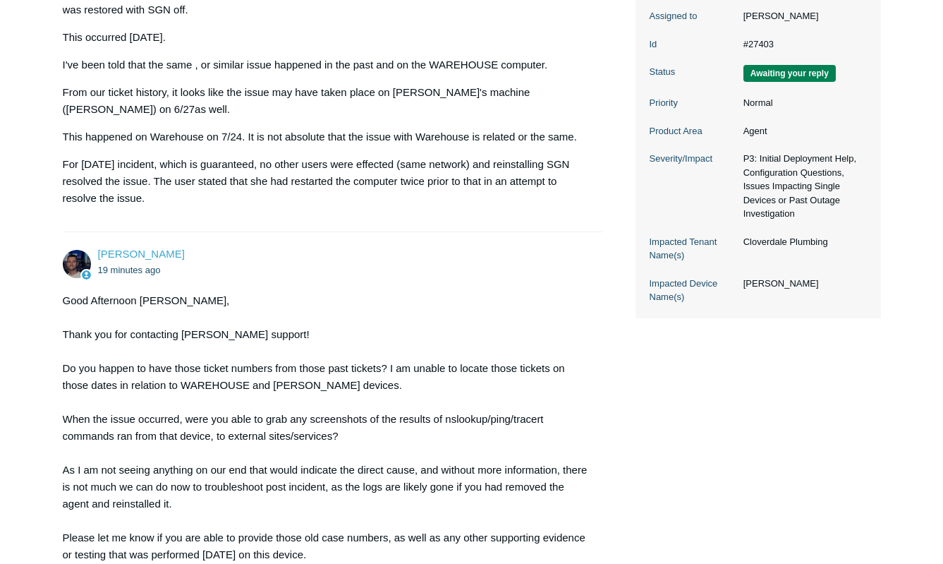
scroll to position [296, 0]
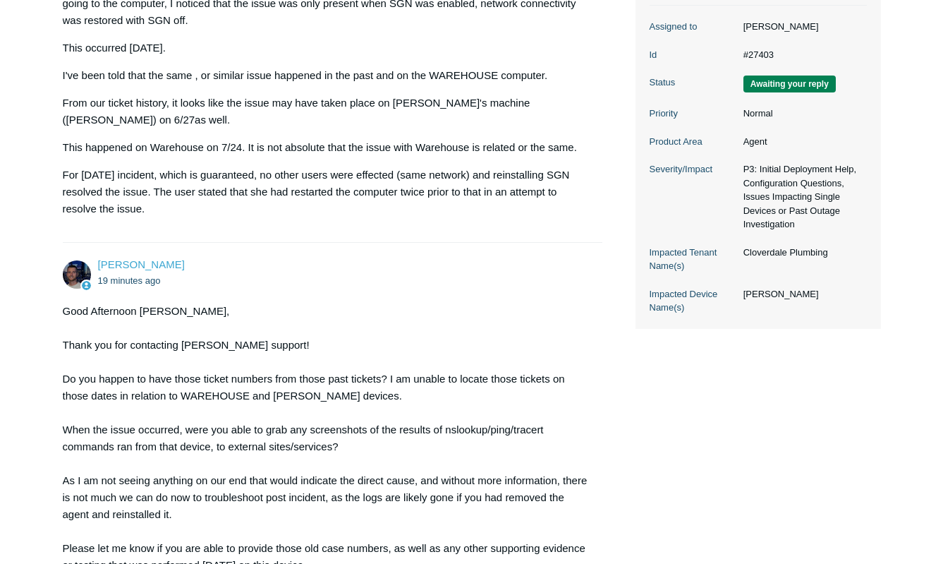
click at [744, 472] on div "[PERSON_NAME] 33 minutes ago [PERSON_NAME] had an issue where she had no networ…" at bounding box center [472, 407] width 818 height 998
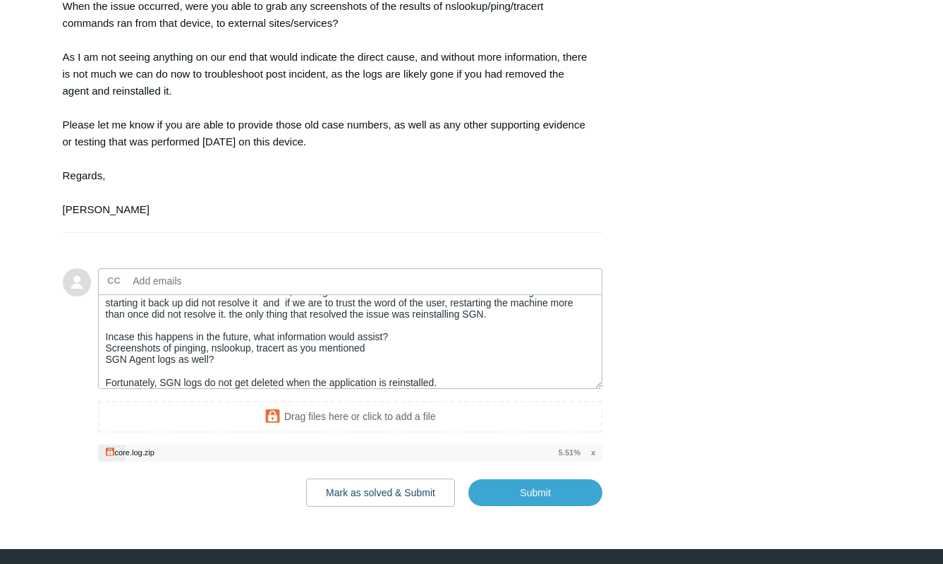
click at [85, 404] on div at bounding box center [77, 387] width 28 height 239
